Goal: Task Accomplishment & Management: Manage account settings

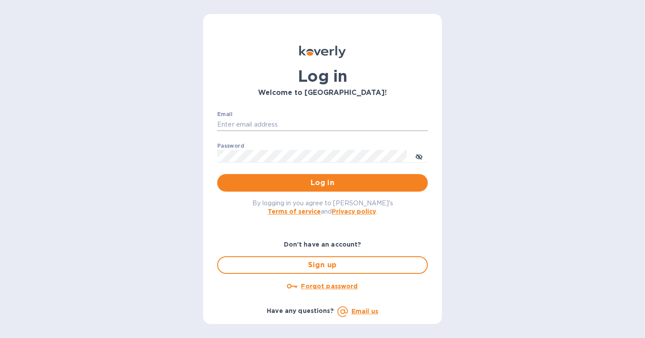
click at [299, 123] on input "Email" at bounding box center [322, 124] width 211 height 13
type input "[EMAIL_ADDRESS][DOMAIN_NAME]"
click at [293, 188] on button "Log in" at bounding box center [322, 183] width 211 height 18
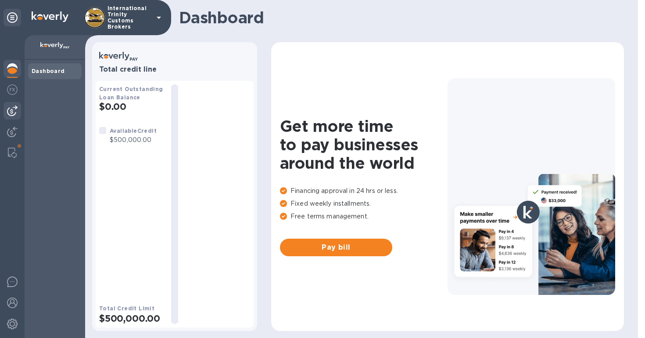
click at [13, 116] on div at bounding box center [13, 111] width 18 height 18
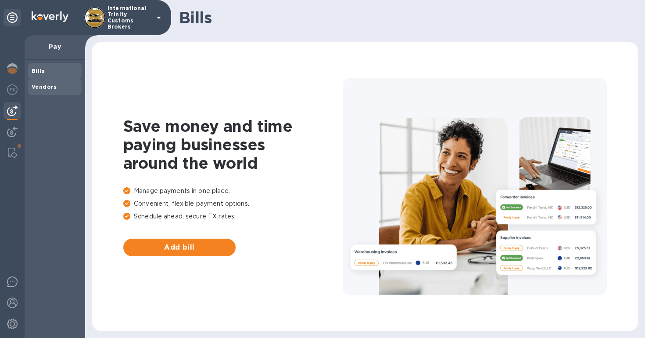
click at [50, 91] on div "Vendors" at bounding box center [55, 87] width 54 height 16
click at [39, 86] on b "Vendors" at bounding box center [44, 86] width 25 height 7
click at [56, 70] on span "Bills" at bounding box center [55, 71] width 47 height 9
click at [48, 89] on b "Vendors" at bounding box center [44, 86] width 25 height 7
click at [17, 112] on img at bounding box center [12, 110] width 11 height 11
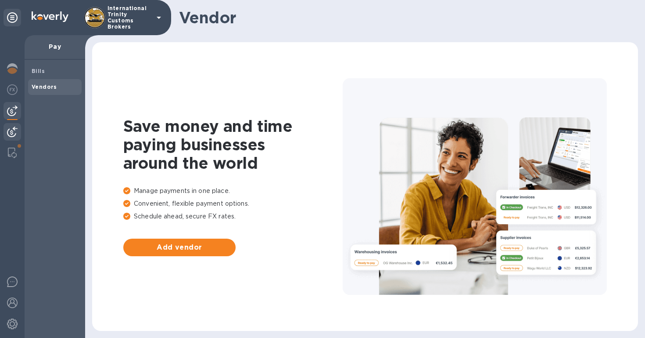
click at [11, 132] on img at bounding box center [12, 131] width 11 height 11
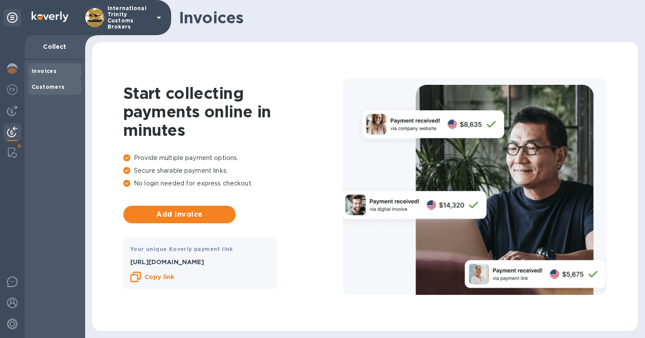
click at [65, 92] on div "Customers" at bounding box center [55, 87] width 54 height 16
click at [7, 152] on div at bounding box center [12, 153] width 16 height 18
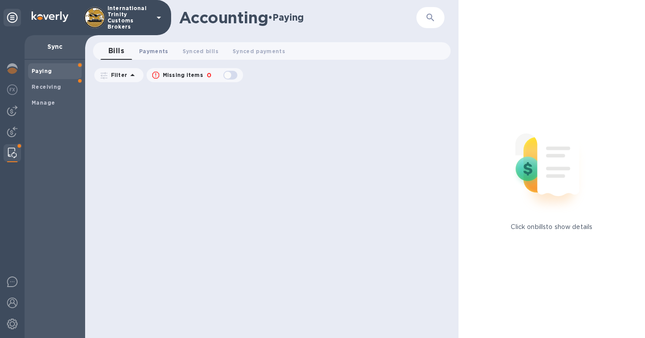
click at [144, 54] on span "Payments 0" at bounding box center [153, 51] width 29 height 9
click at [6, 69] on div at bounding box center [13, 69] width 18 height 19
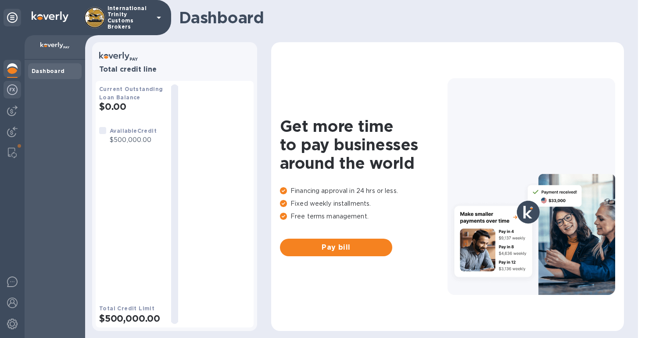
click at [6, 96] on div at bounding box center [13, 90] width 18 height 19
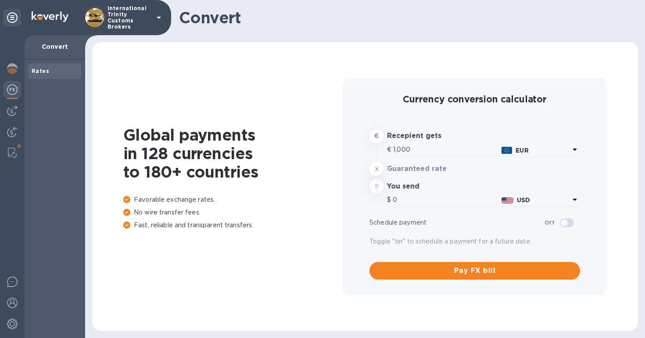
type input "1,177.27"
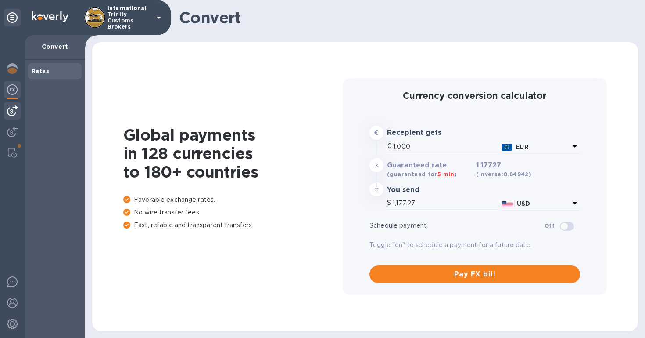
click at [10, 108] on img at bounding box center [12, 110] width 11 height 11
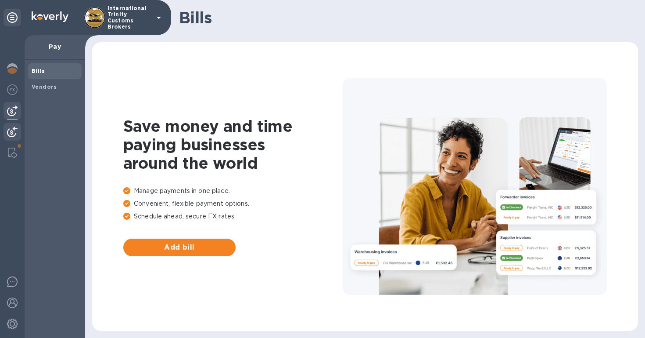
click at [17, 123] on div at bounding box center [13, 132] width 18 height 19
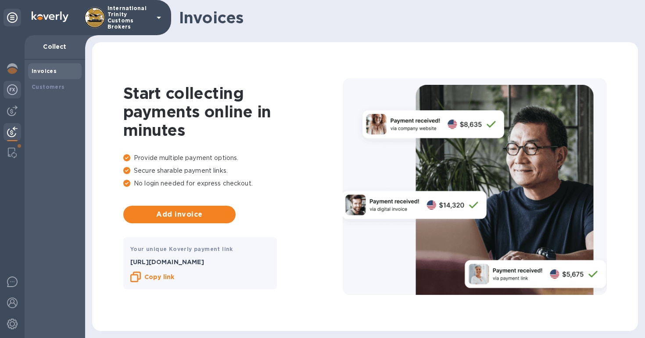
click at [17, 86] on img at bounding box center [12, 89] width 11 height 11
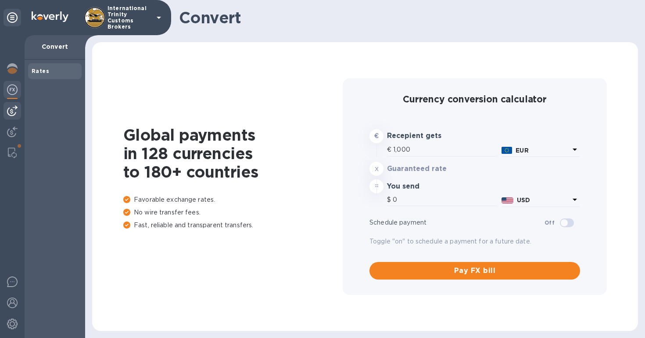
type input "1,177.27"
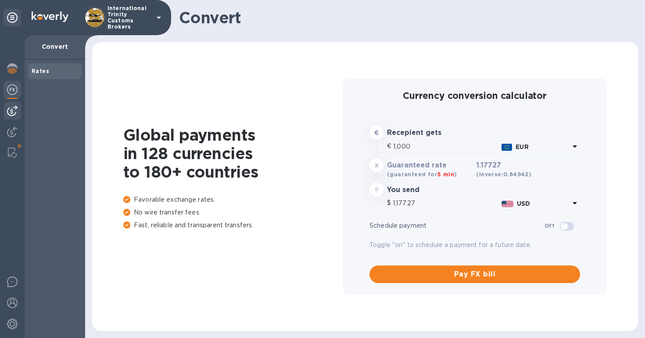
click at [15, 111] on img at bounding box center [12, 110] width 11 height 11
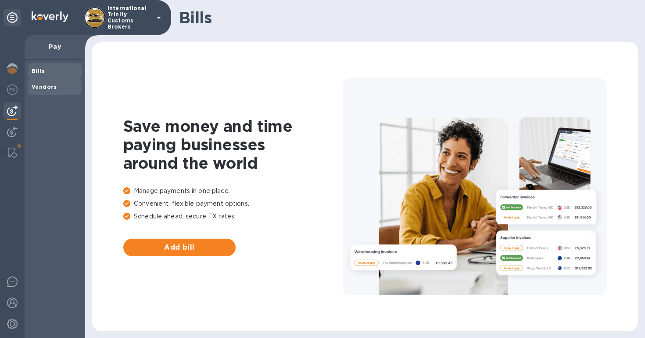
click at [49, 86] on b "Vendors" at bounding box center [44, 86] width 25 height 7
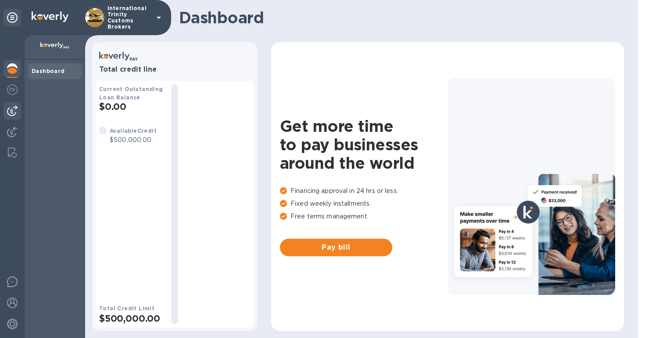
click at [10, 109] on img at bounding box center [12, 110] width 11 height 11
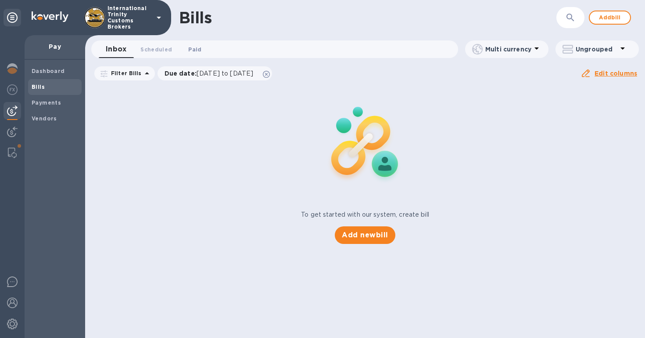
click at [181, 53] on button "Paid 0" at bounding box center [195, 49] width 32 height 18
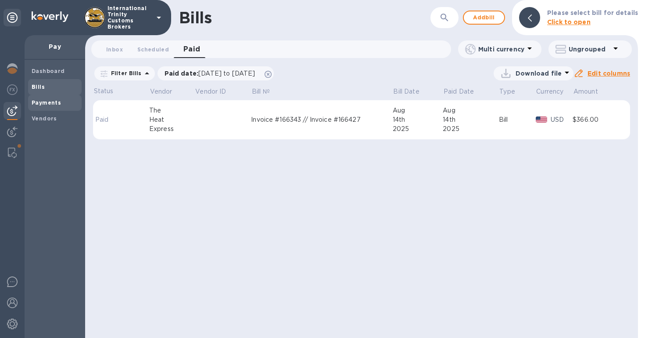
click at [50, 101] on b "Payments" at bounding box center [46, 102] width 29 height 7
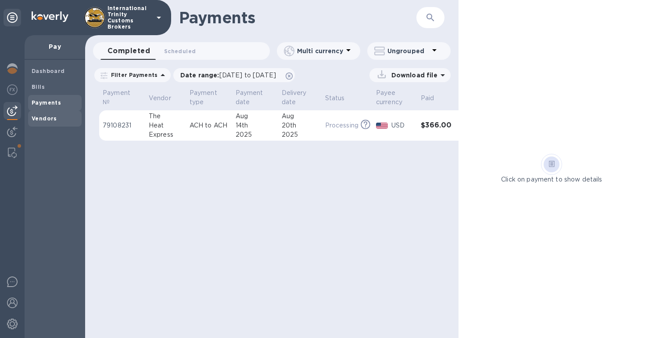
click at [45, 122] on span "Vendors" at bounding box center [44, 118] width 25 height 9
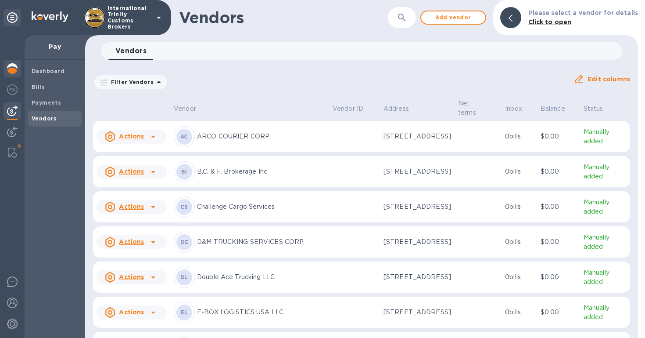
click at [13, 70] on img at bounding box center [12, 68] width 11 height 11
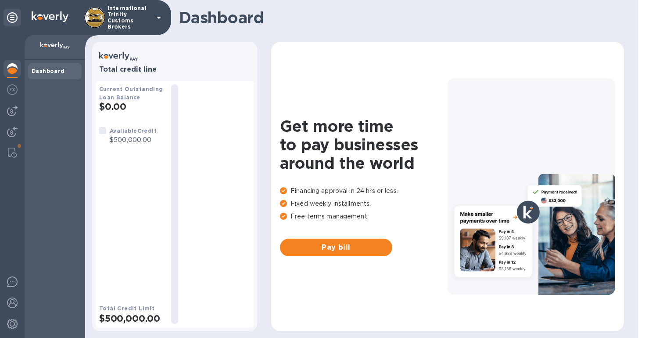
click at [47, 75] on div "Dashboard" at bounding box center [55, 71] width 54 height 16
click at [10, 130] on img at bounding box center [12, 131] width 11 height 11
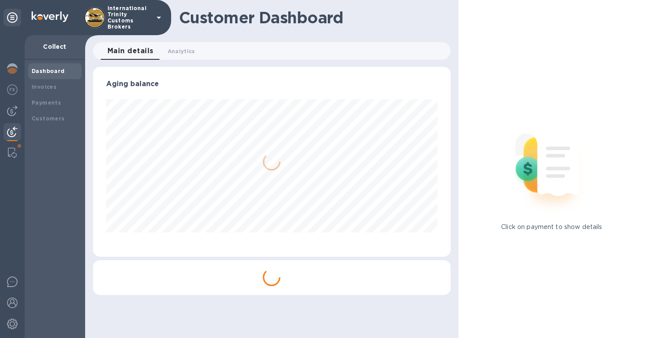
scroll to position [438768, 438604]
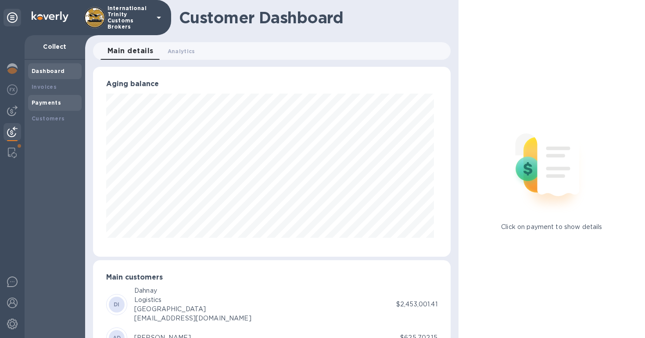
click at [46, 101] on b "Payments" at bounding box center [46, 102] width 29 height 7
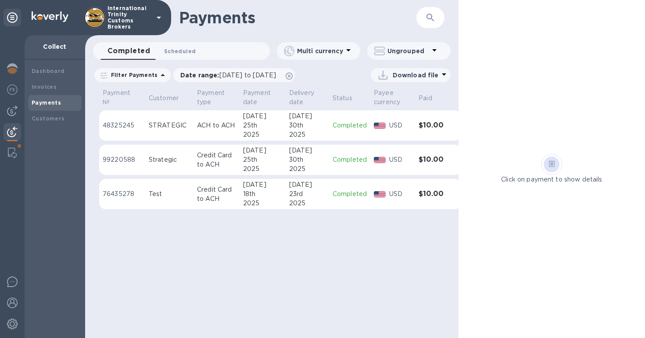
click at [179, 50] on span "Scheduled 0" at bounding box center [180, 51] width 32 height 9
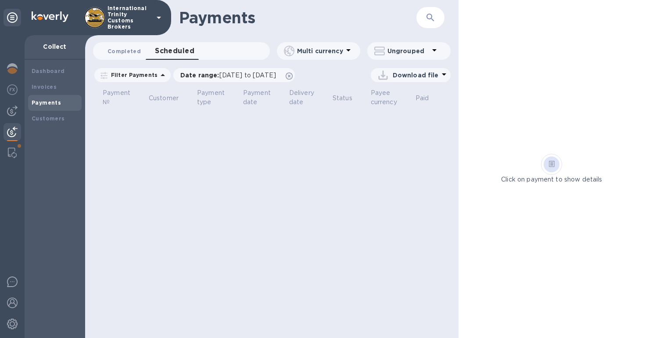
click at [127, 52] on span "Completed 0" at bounding box center [124, 51] width 33 height 9
click at [52, 118] on b "Customers" at bounding box center [48, 118] width 33 height 7
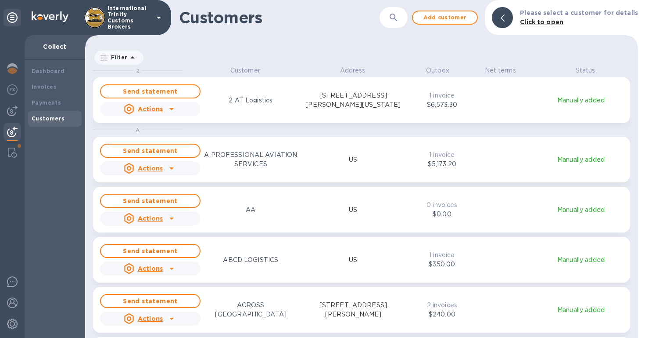
scroll to position [265, 550]
click at [8, 150] on img at bounding box center [12, 152] width 9 height 11
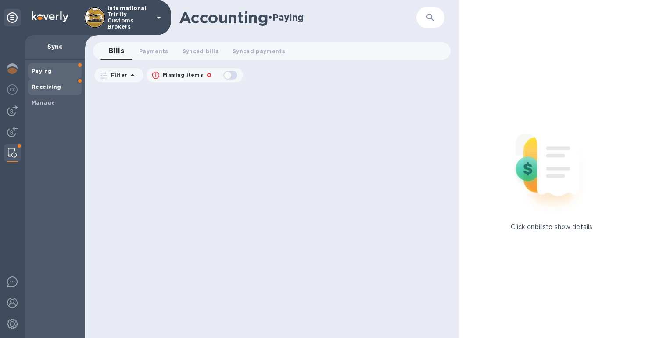
click at [48, 91] on span "Receiving" at bounding box center [47, 87] width 30 height 9
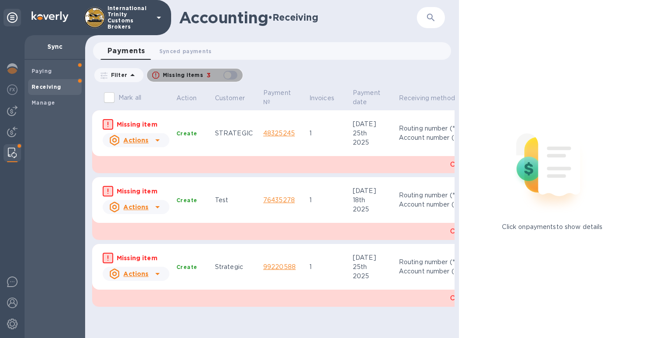
click at [232, 79] on div "button" at bounding box center [231, 75] width 18 height 12
checkbox input "false"
click at [49, 72] on b "Paying" at bounding box center [42, 71] width 20 height 7
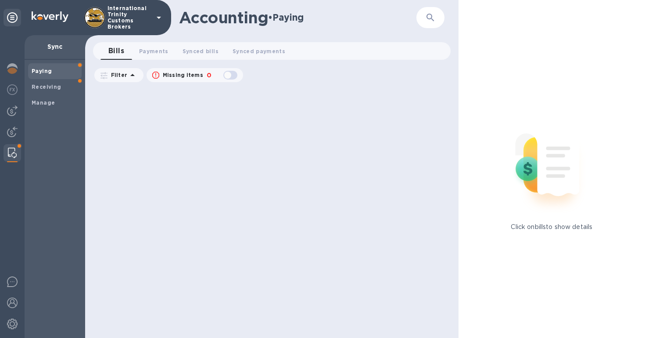
click at [231, 77] on div "button" at bounding box center [231, 75] width 18 height 12
checkbox input "true"
click at [155, 42] on button "Payments 0" at bounding box center [153, 51] width 43 height 18
click at [185, 49] on button "Synced bills 0" at bounding box center [209, 51] width 50 height 18
click at [261, 51] on span "Synced payments 0" at bounding box center [268, 51] width 53 height 9
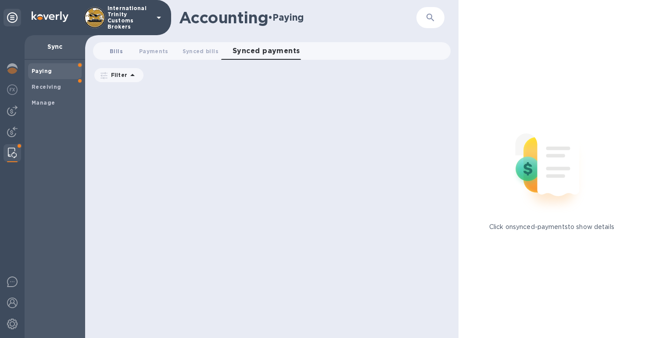
click at [111, 51] on span "Bills 0" at bounding box center [116, 51] width 13 height 9
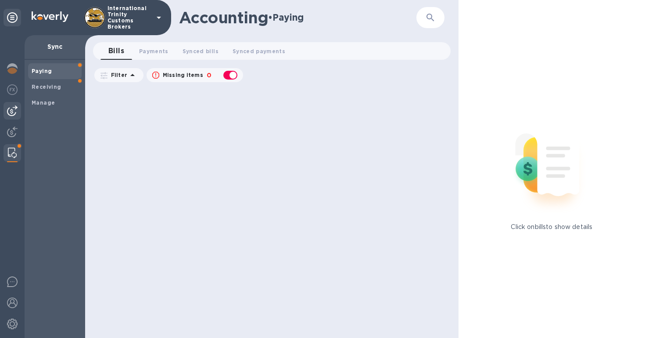
click at [8, 114] on img at bounding box center [12, 110] width 11 height 11
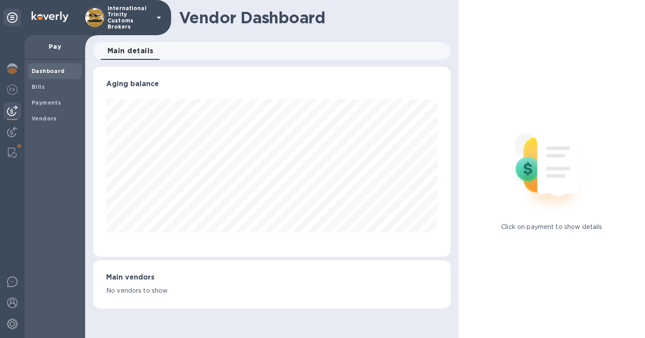
scroll to position [190, 358]
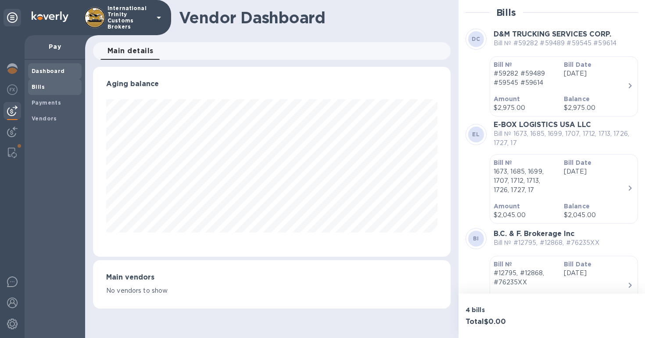
click at [36, 92] on div "Bills" at bounding box center [55, 87] width 54 height 16
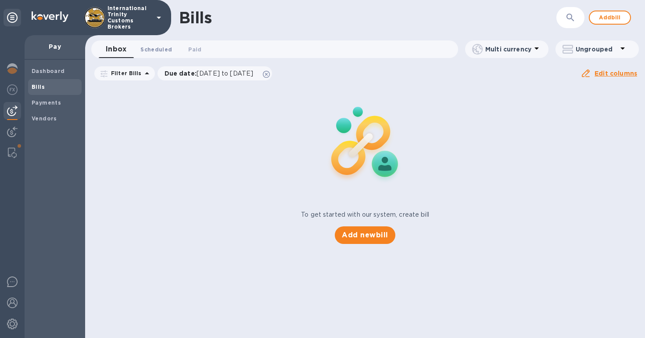
click at [146, 50] on span "Scheduled 0" at bounding box center [156, 49] width 32 height 9
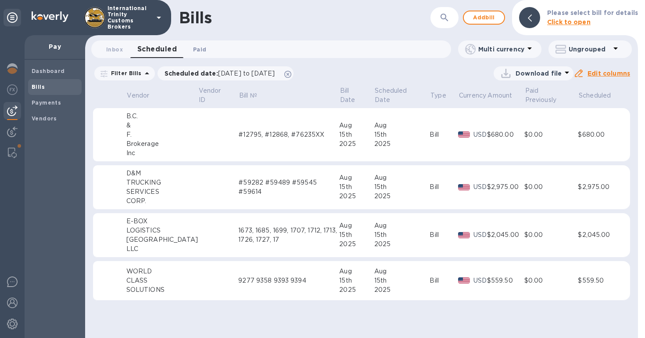
click at [192, 53] on span "Paid 0" at bounding box center [200, 49] width 18 height 9
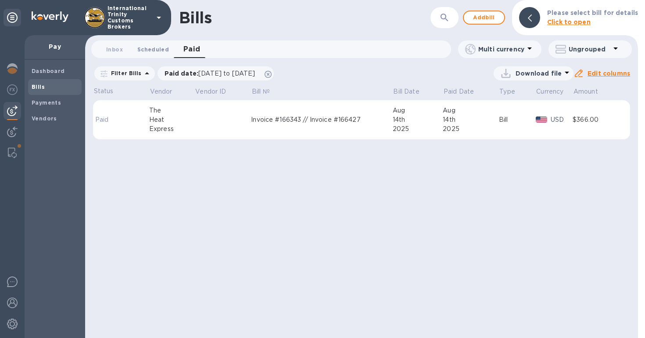
click at [142, 54] on button "Scheduled 0" at bounding box center [153, 49] width 46 height 18
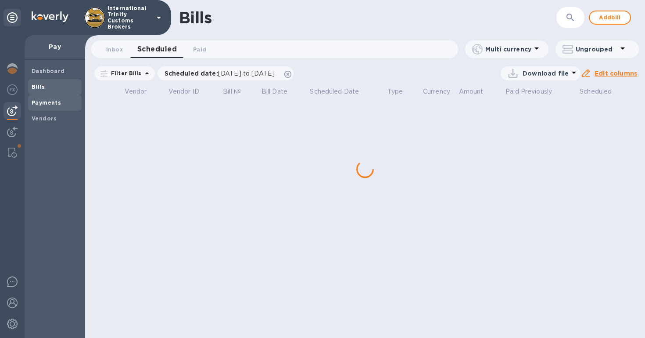
click at [44, 104] on b "Payments" at bounding box center [46, 102] width 29 height 7
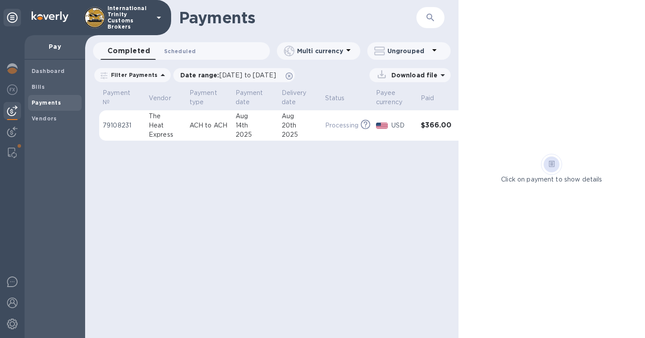
click at [164, 47] on span "Scheduled 0" at bounding box center [180, 51] width 32 height 9
